Goal: Check status: Check status

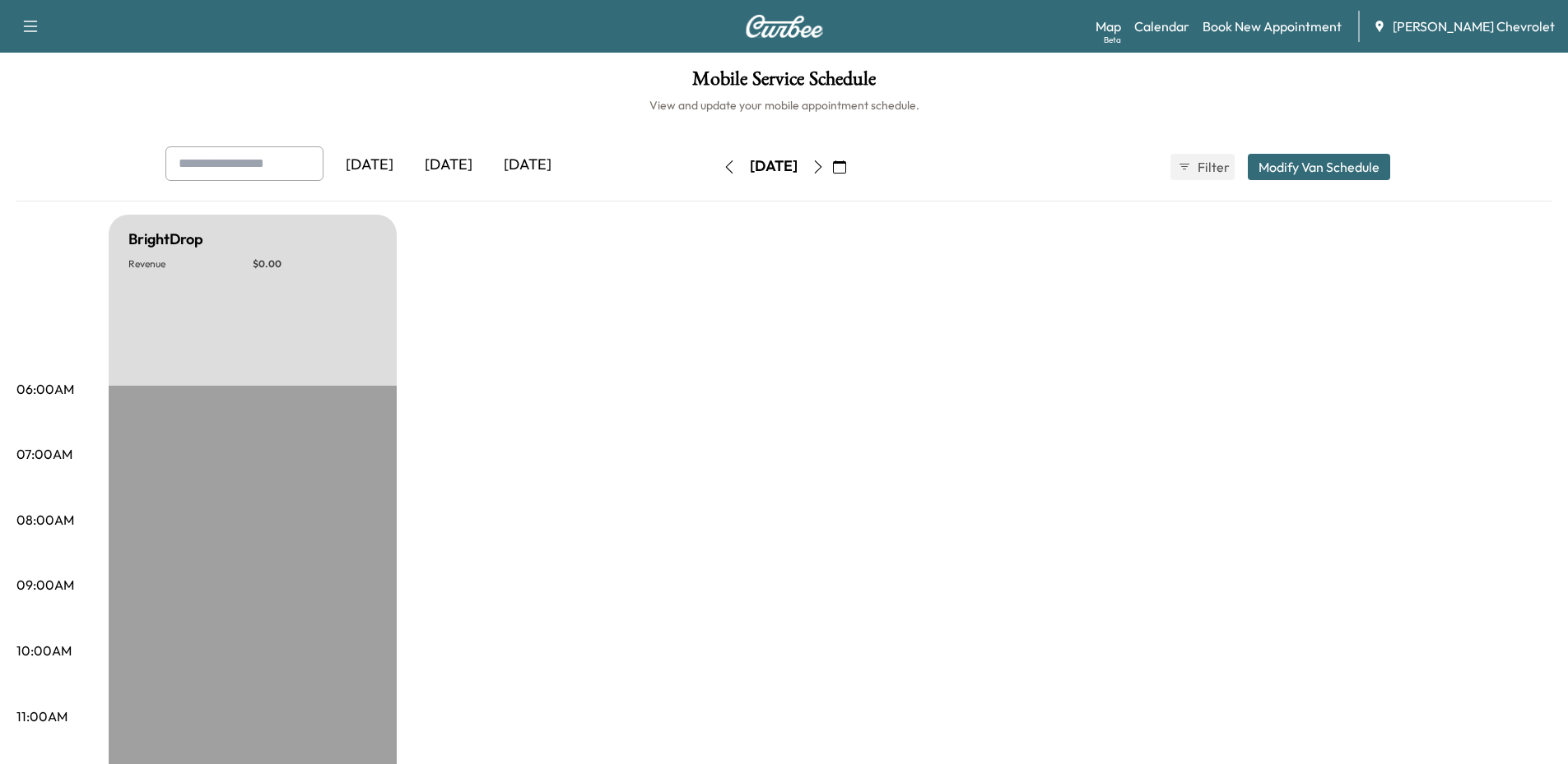
click at [458, 165] on div "[DATE]" at bounding box center [449, 166] width 79 height 38
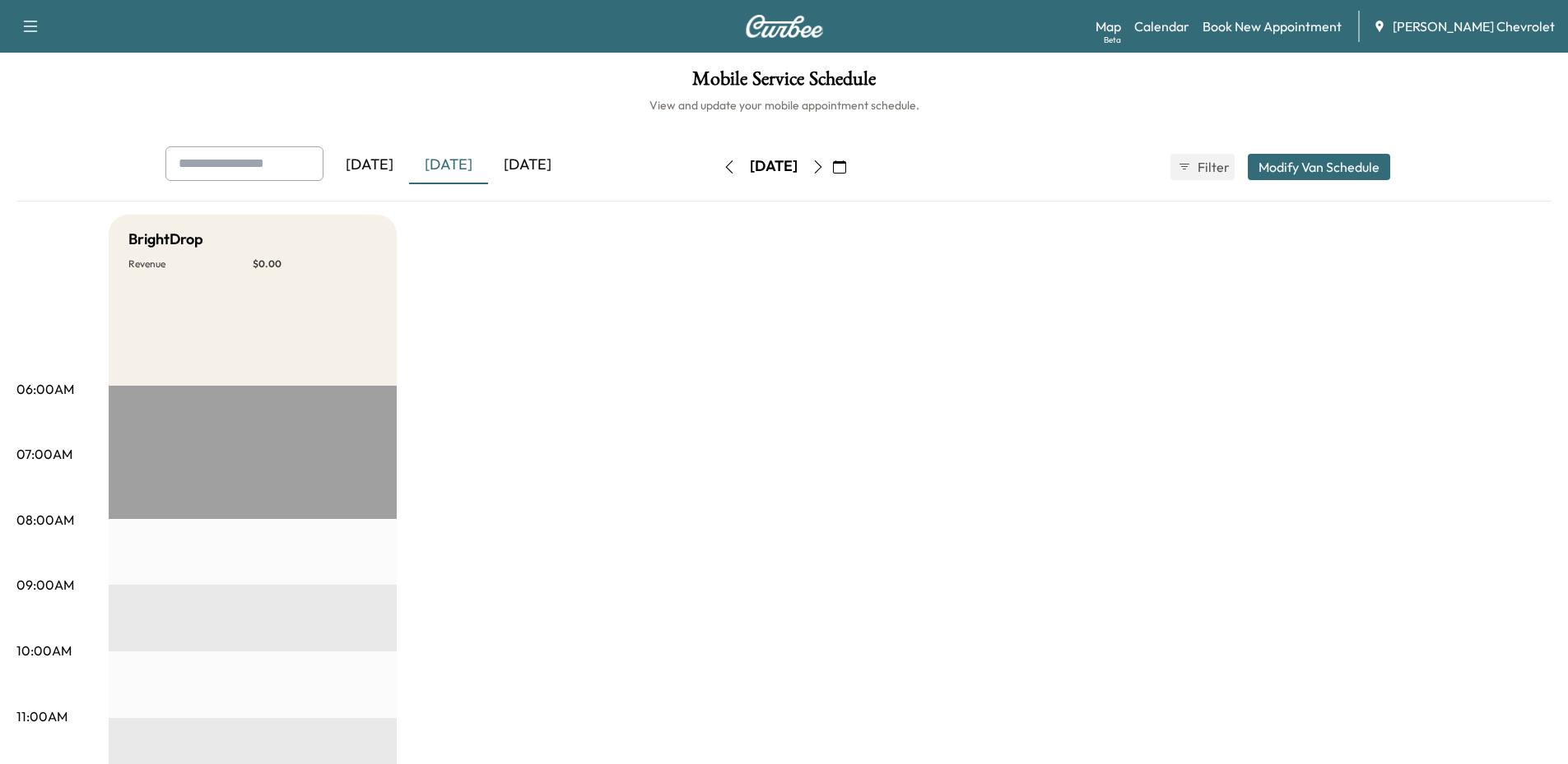
click at [521, 157] on div "[DATE]" at bounding box center [528, 166] width 79 height 38
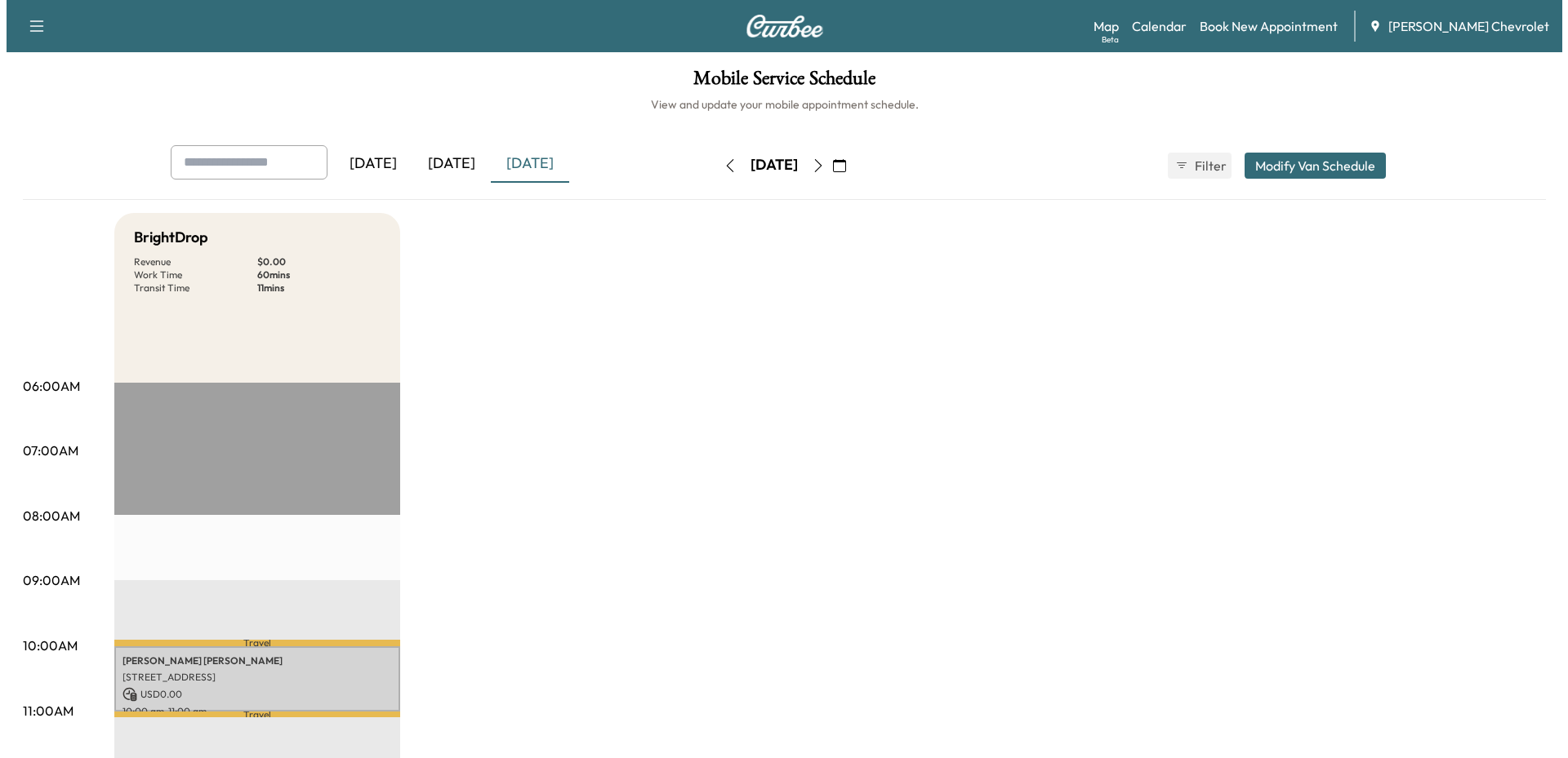
scroll to position [408, 0]
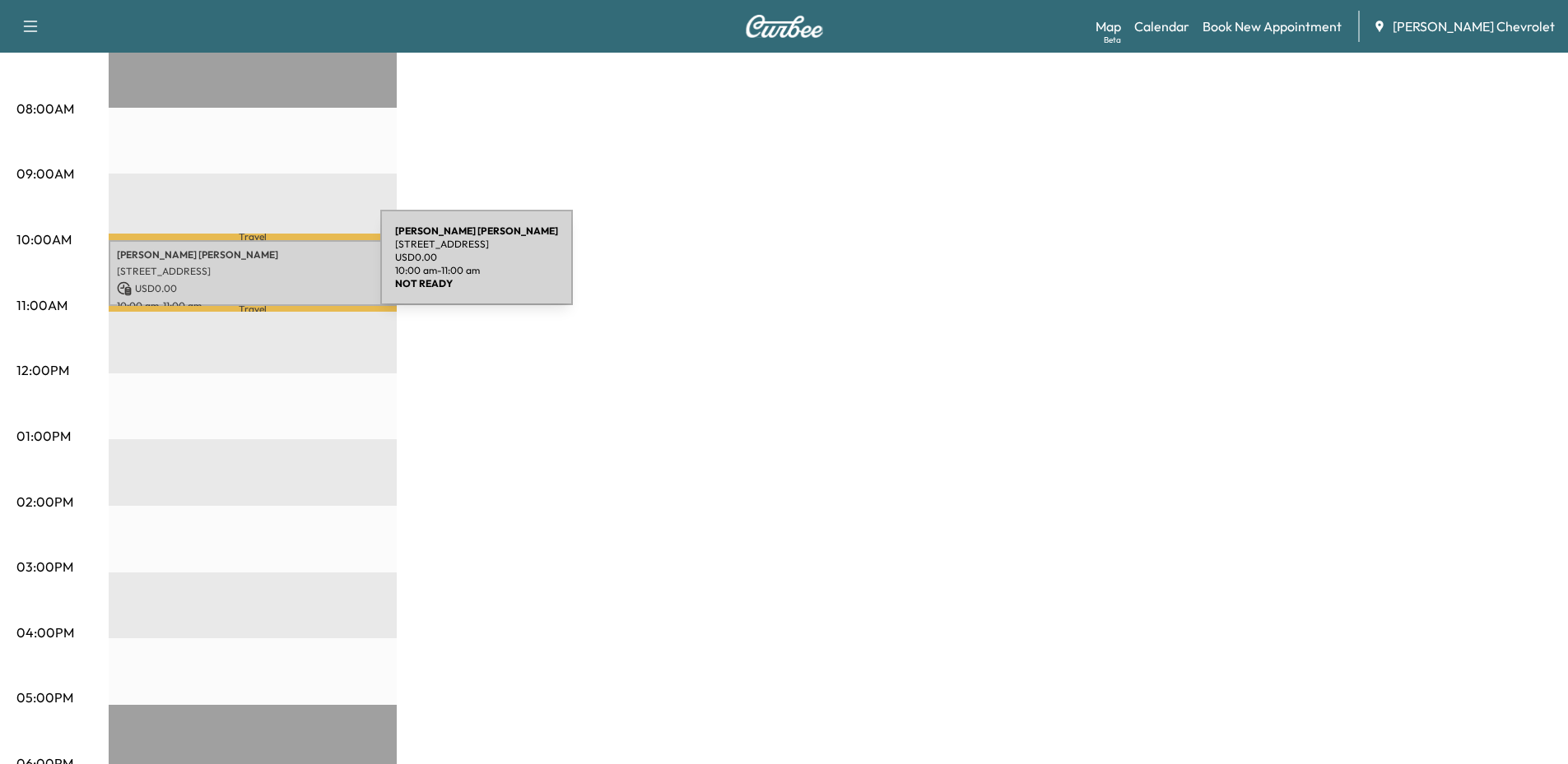
click at [257, 268] on p "[STREET_ADDRESS]" at bounding box center [252, 271] width 271 height 13
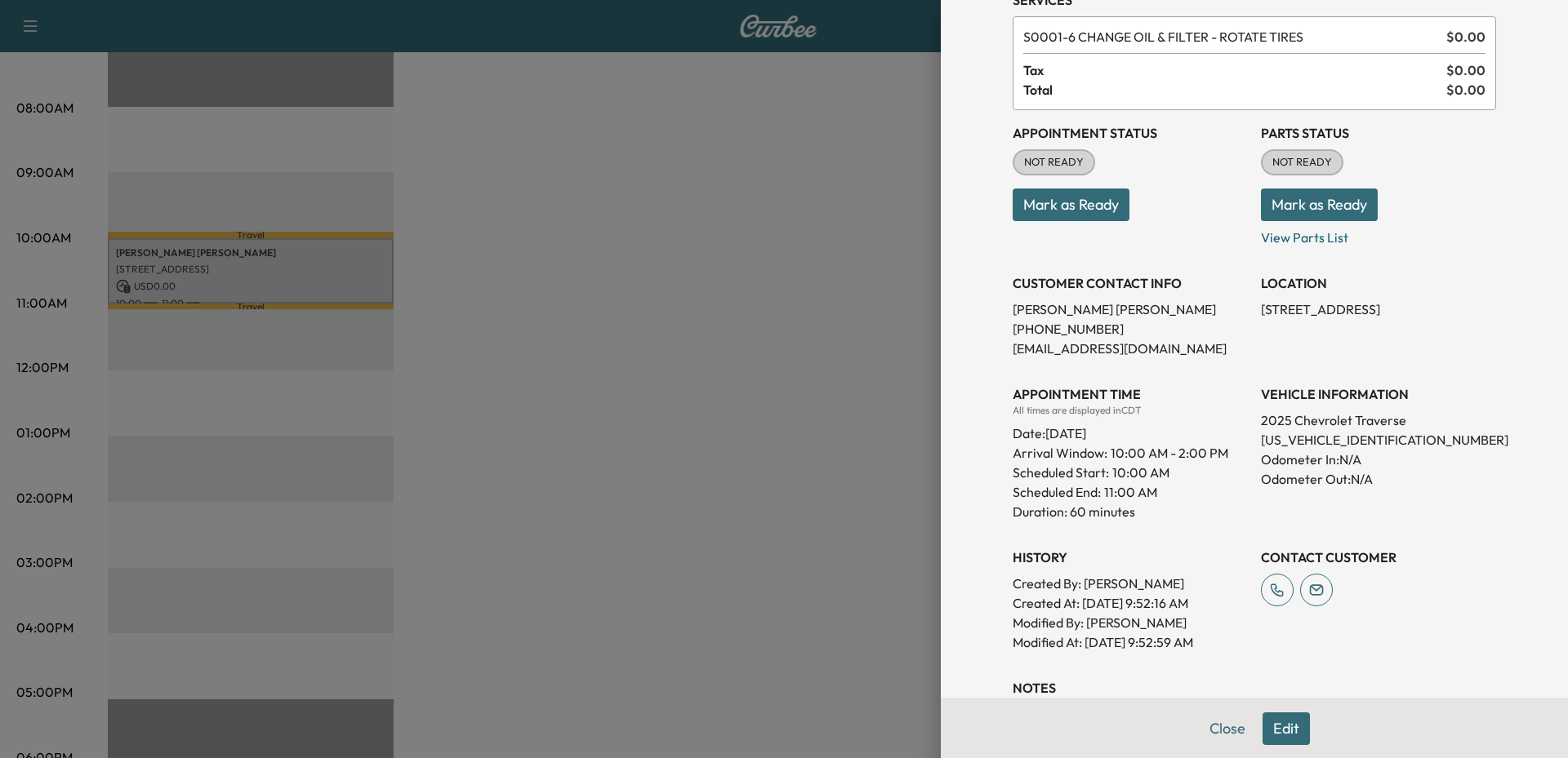
scroll to position [0, 0]
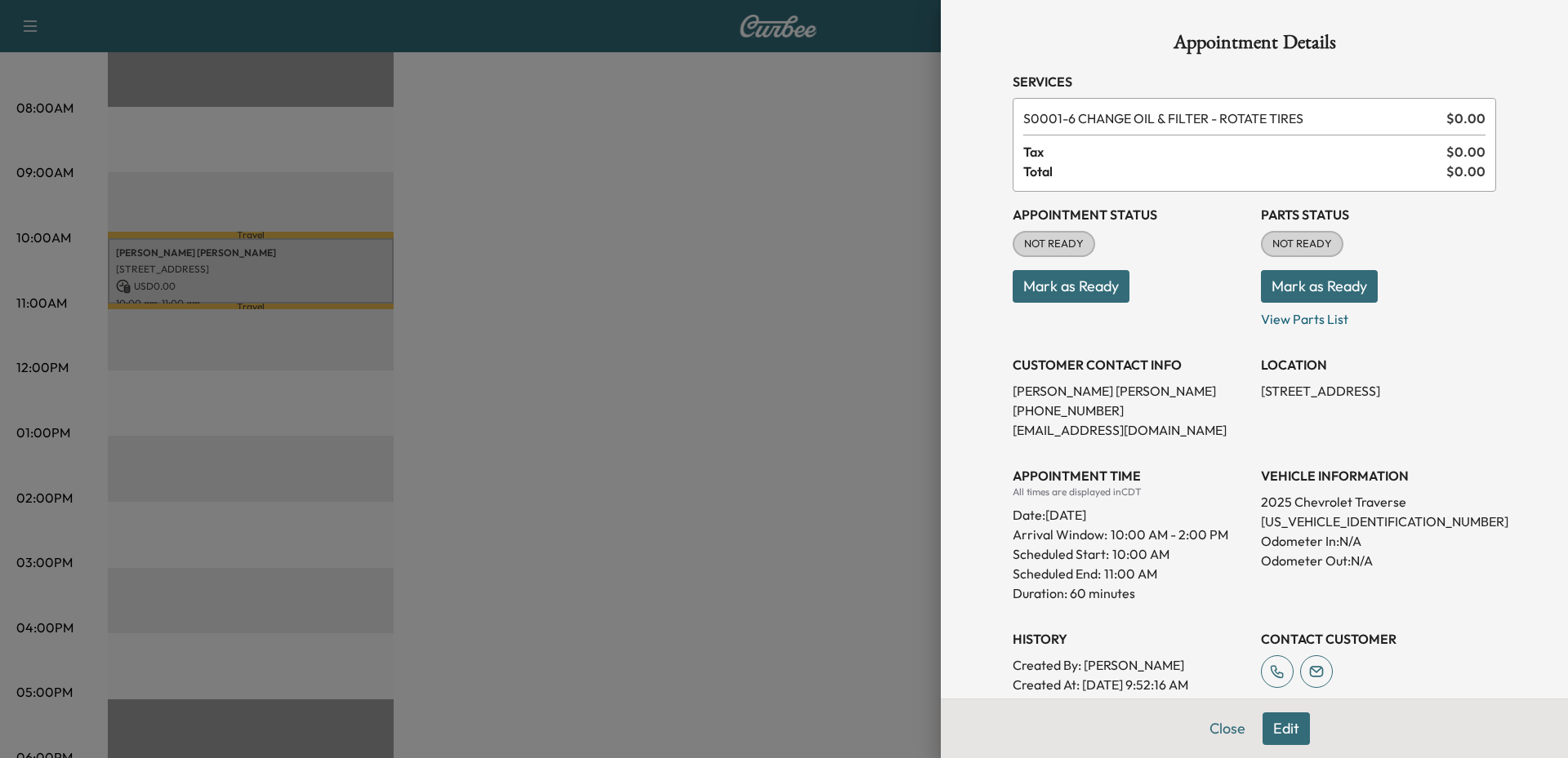
click at [1305, 523] on p "[US_VEHICLE_IDENTIFICATION_NUMBER]" at bounding box center [1378, 522] width 236 height 20
copy p "[US_VEHICLE_IDENTIFICATION_NUMBER]"
click at [1312, 606] on div "Appointment Status NOT READY Mark as Ready Parts Status NOT READY Mark as Ready…" at bounding box center [1254, 463] width 484 height 542
